Goal: Information Seeking & Learning: Learn about a topic

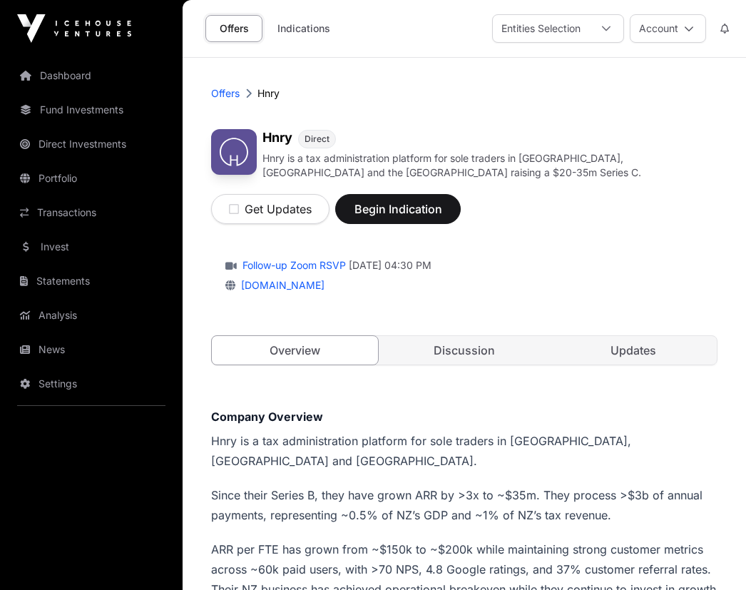
click at [295, 271] on link "Follow-up Zoom RSVP" at bounding box center [293, 265] width 106 height 14
click at [63, 79] on link "Dashboard" at bounding box center [91, 75] width 160 height 31
click at [449, 363] on link "Discussion" at bounding box center [464, 350] width 166 height 29
click at [456, 370] on div "Hnry Direct Hnry is a tax administration platform for sole traders in [GEOGRAPH…" at bounding box center [464, 254] width 507 height 279
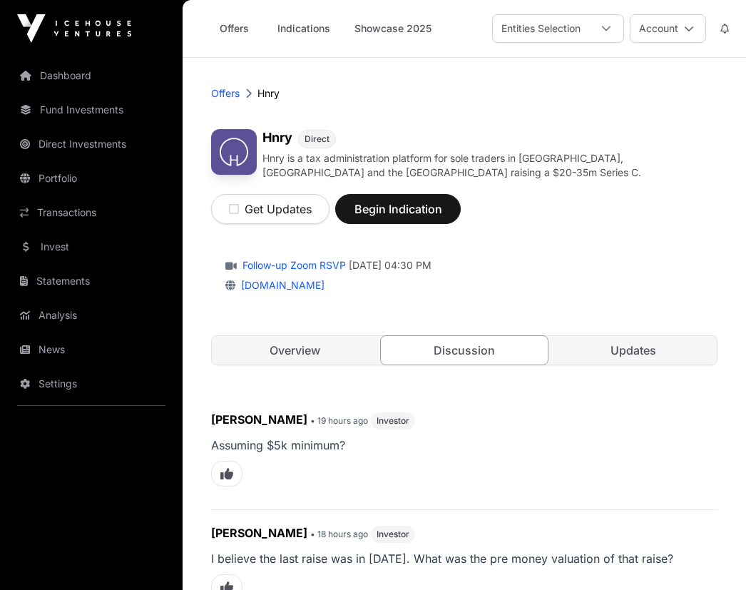
click at [471, 358] on link "Discussion" at bounding box center [464, 350] width 168 height 30
click at [643, 350] on link "Updates" at bounding box center [634, 350] width 166 height 29
